Goal: Information Seeking & Learning: Learn about a topic

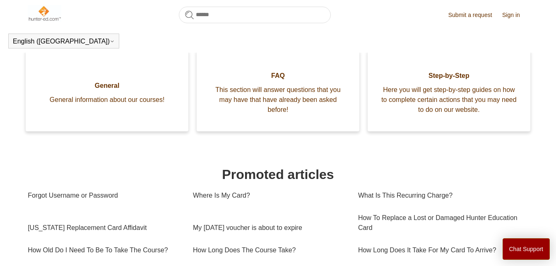
scroll to position [142, 0]
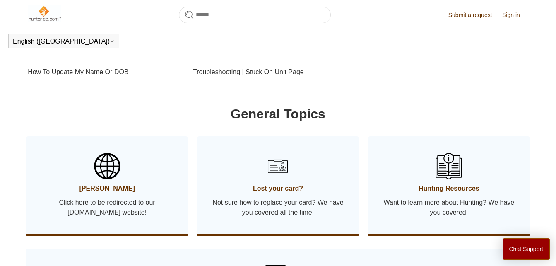
scroll to position [374, 0]
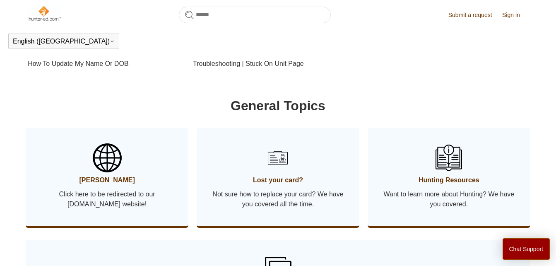
click at [100, 197] on span "Click here to be redirected to our Hunter-ed.com website!" at bounding box center [107, 199] width 138 height 20
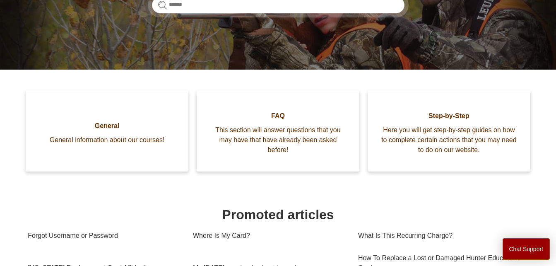
scroll to position [149, 0]
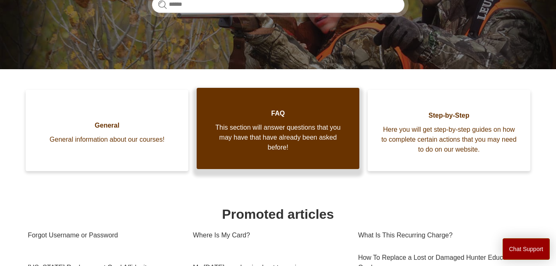
click at [298, 145] on span "This section will answer questions that you may have that have already been ask…" at bounding box center [278, 137] width 138 height 30
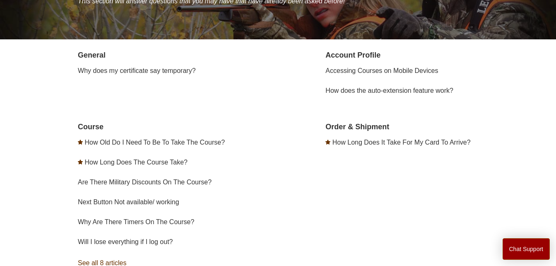
scroll to position [132, 0]
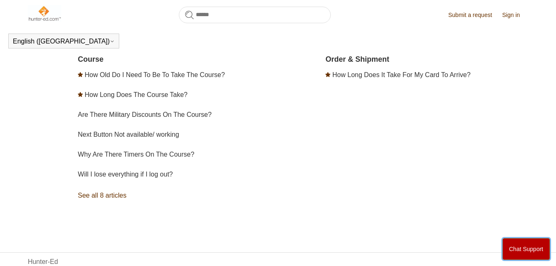
click at [517, 250] on button "Chat Support" at bounding box center [526, 249] width 48 height 22
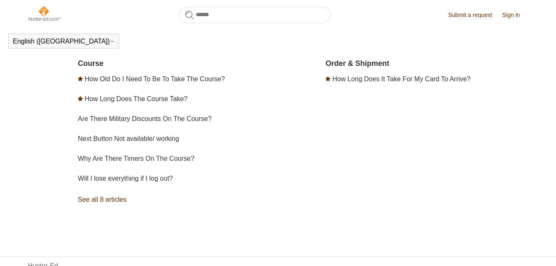
scroll to position [178, 0]
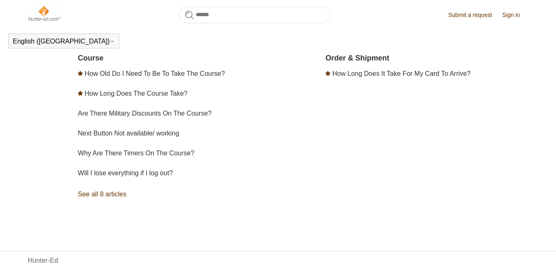
click at [268, 182] on li "Will I lose everything if I log out?" at bounding box center [179, 173] width 203 height 20
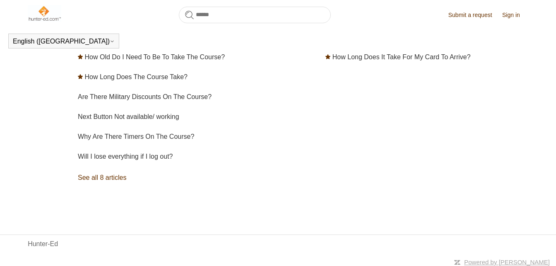
scroll to position [197, 0]
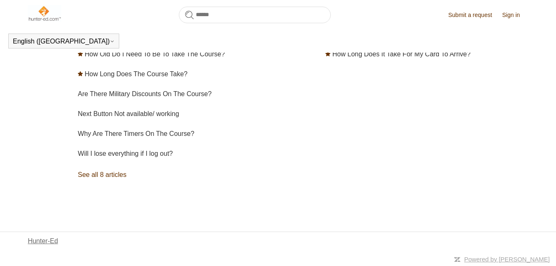
click at [52, 239] on link "Hunter-Ed" at bounding box center [43, 241] width 30 height 10
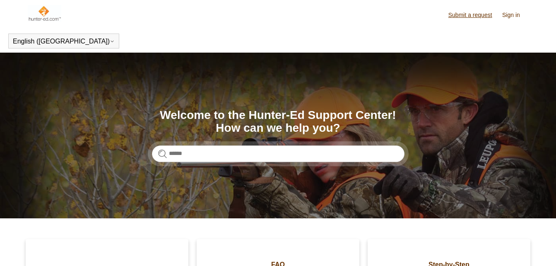
click at [477, 14] on link "Submit a request" at bounding box center [474, 15] width 52 height 9
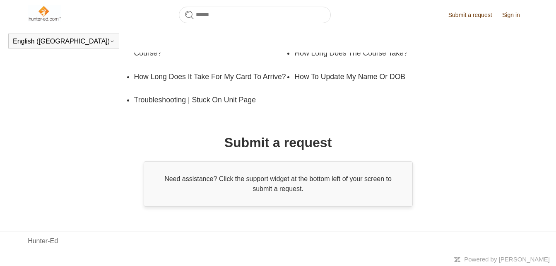
scroll to position [217, 0]
click at [343, 78] on link "How To Update My Name Or DOB" at bounding box center [364, 76] width 140 height 23
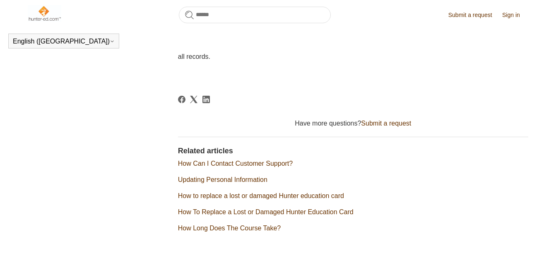
scroll to position [451, 0]
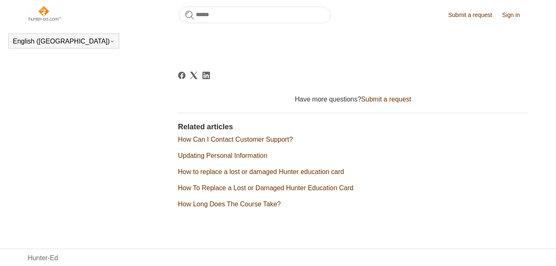
click at [246, 159] on link "Updating Personal Information" at bounding box center [222, 155] width 89 height 7
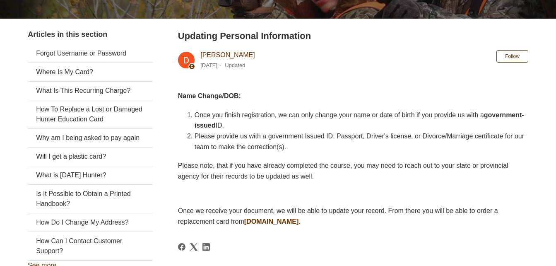
scroll to position [156, 0]
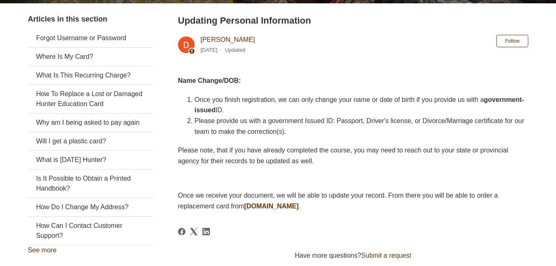
click at [392, 255] on link "Submit a request" at bounding box center [386, 255] width 50 height 7
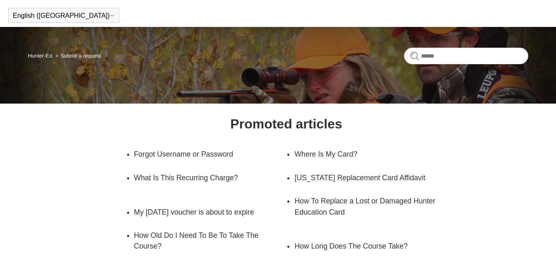
scroll to position [30, 0]
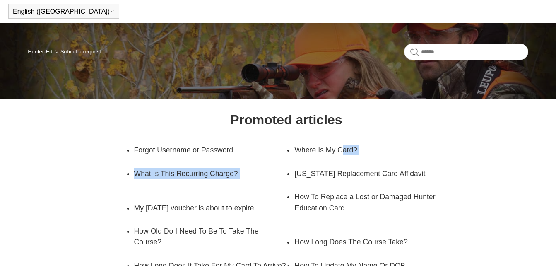
drag, startPoint x: 555, startPoint y: 132, endPoint x: 562, endPoint y: 170, distance: 38.3
click at [555, 170] on html "Skip to main content Submit a request Sign in English (US) Español Français Hun…" at bounding box center [278, 212] width 556 height 484
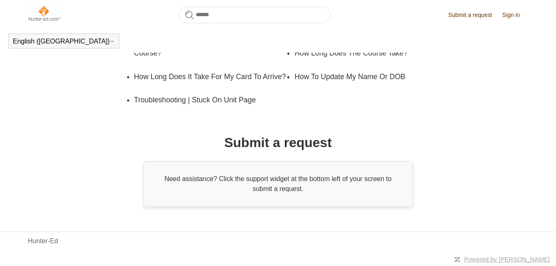
scroll to position [217, 0]
click at [56, 240] on link "Hunter-Ed" at bounding box center [43, 241] width 30 height 10
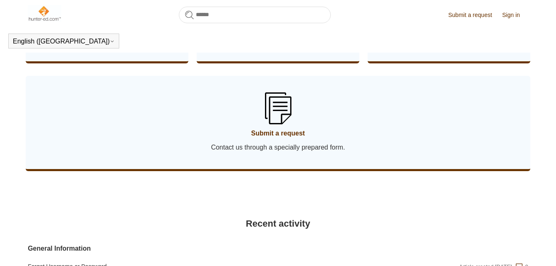
scroll to position [540, 0]
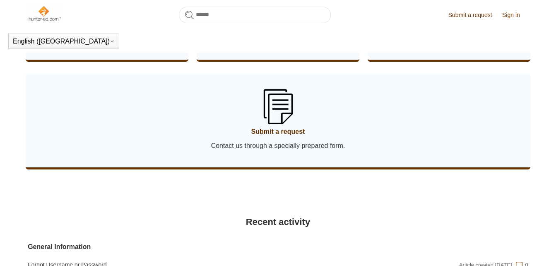
click at [276, 120] on img at bounding box center [277, 106] width 29 height 35
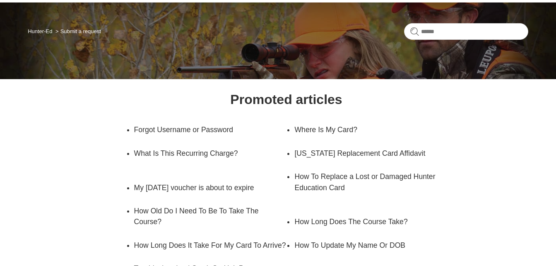
scroll to position [205, 0]
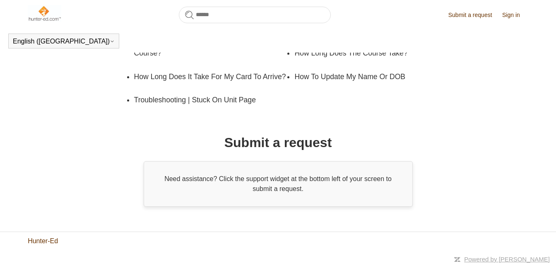
click at [46, 246] on link "Hunter-Ed" at bounding box center [43, 241] width 30 height 10
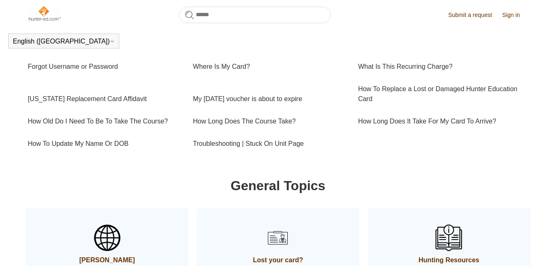
scroll to position [343, 0]
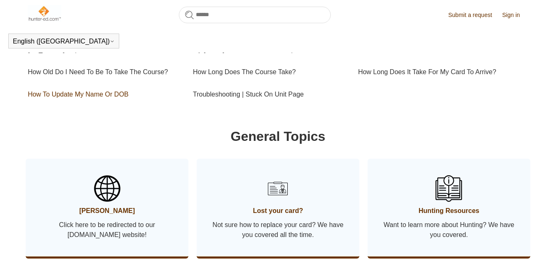
click at [76, 91] on link "How To Update My Name Or DOB" at bounding box center [104, 94] width 153 height 22
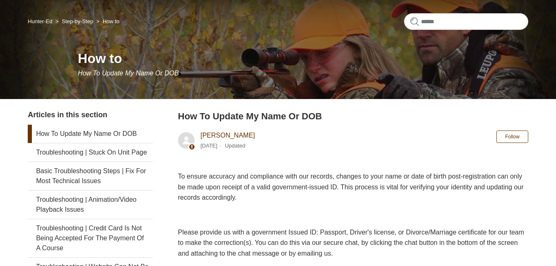
scroll to position [57, 0]
